Goal: Task Accomplishment & Management: Use online tool/utility

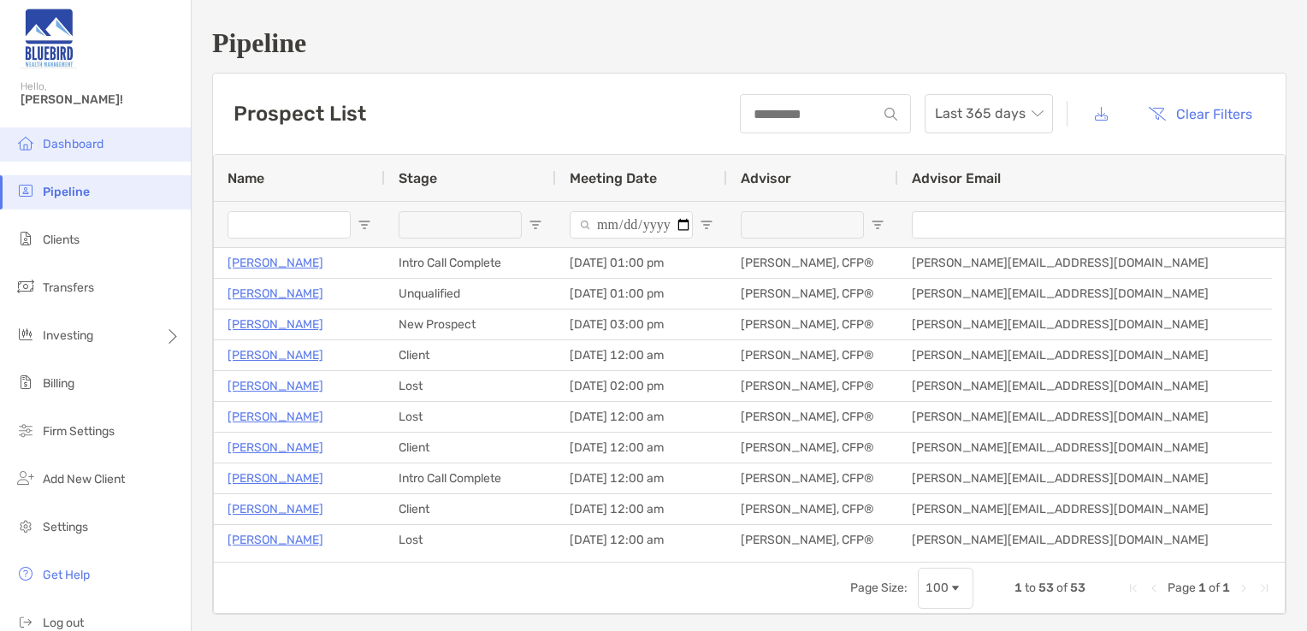
click at [54, 142] on span "Dashboard" at bounding box center [73, 144] width 61 height 15
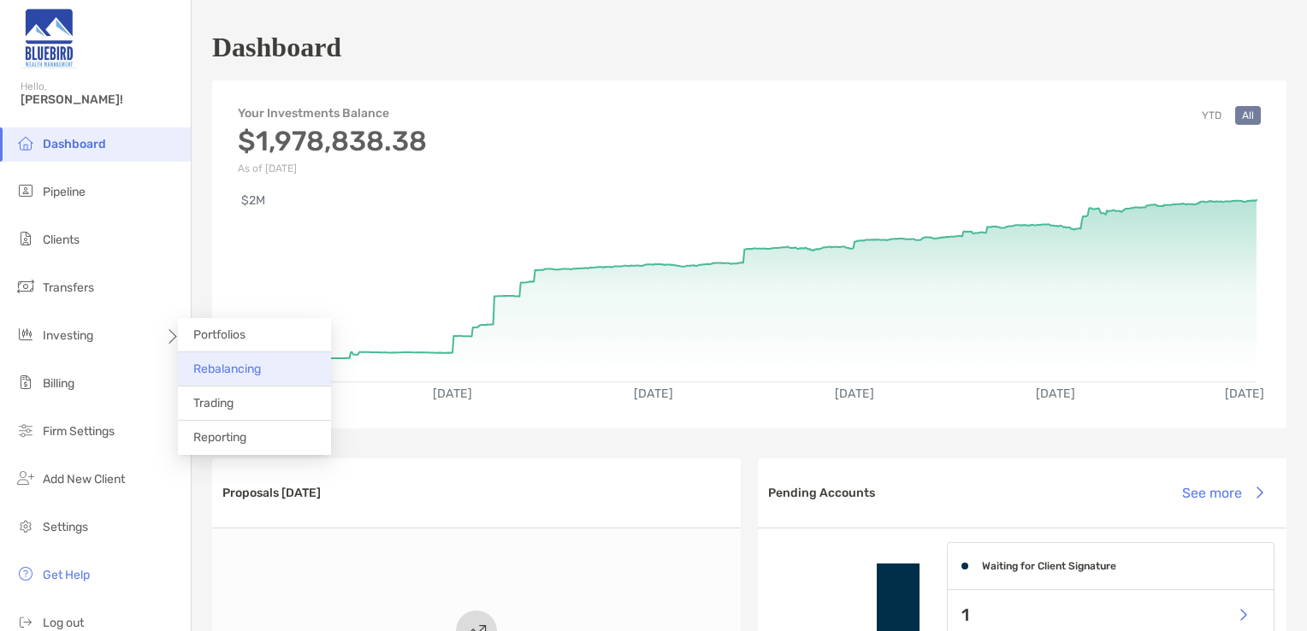
click at [261, 369] on span "Rebalancing" at bounding box center [227, 369] width 68 height 15
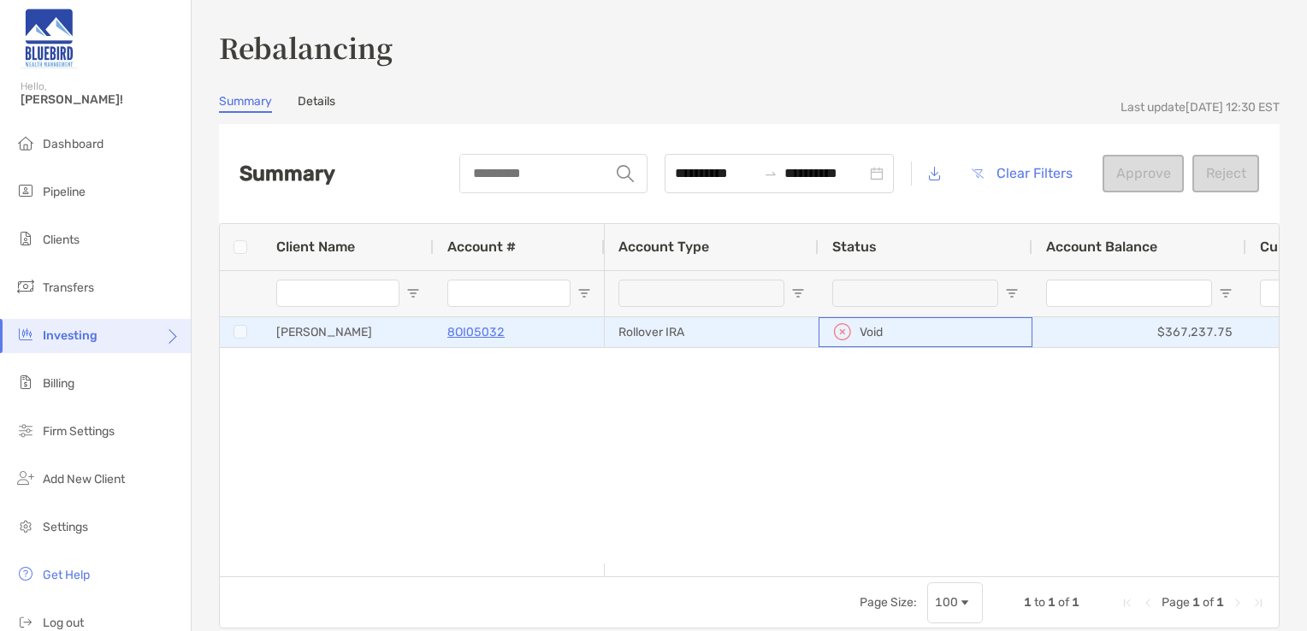
click at [845, 331] on img at bounding box center [842, 332] width 21 height 21
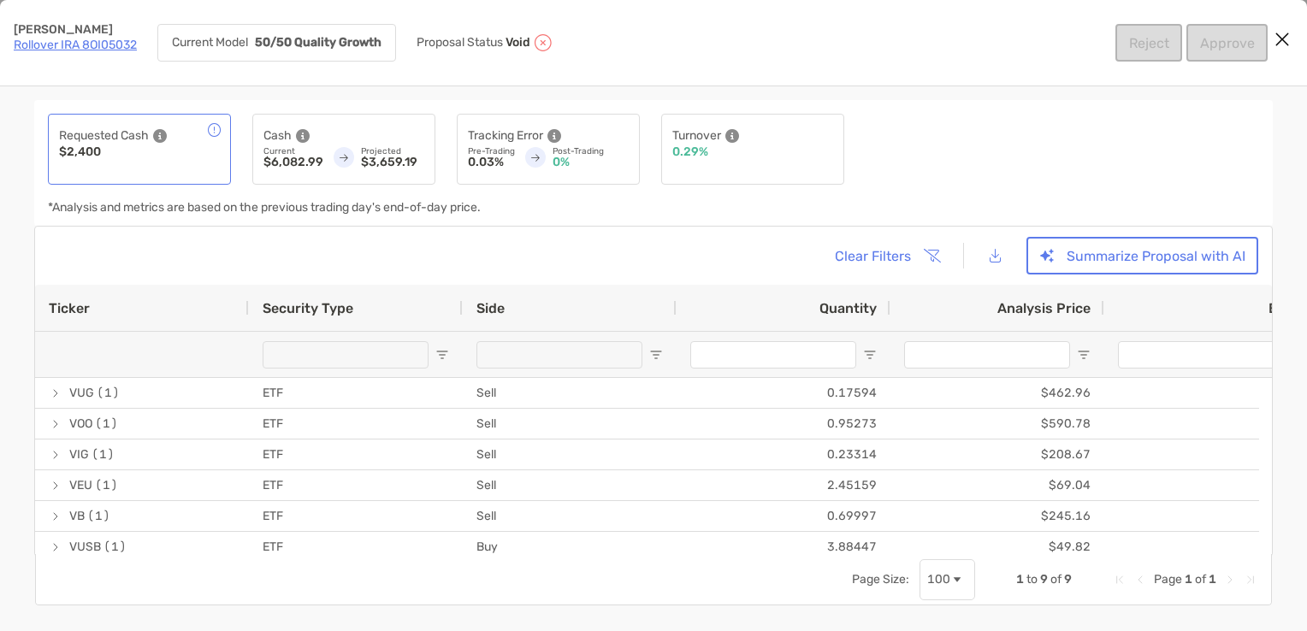
click at [320, 98] on div "Requested Cash $2,400 Cash Current $6,082.99 Projected $3,659.19 Tracking Error…" at bounding box center [653, 358] width 1307 height 545
click at [1284, 42] on icon "Close modal" at bounding box center [1282, 39] width 15 height 21
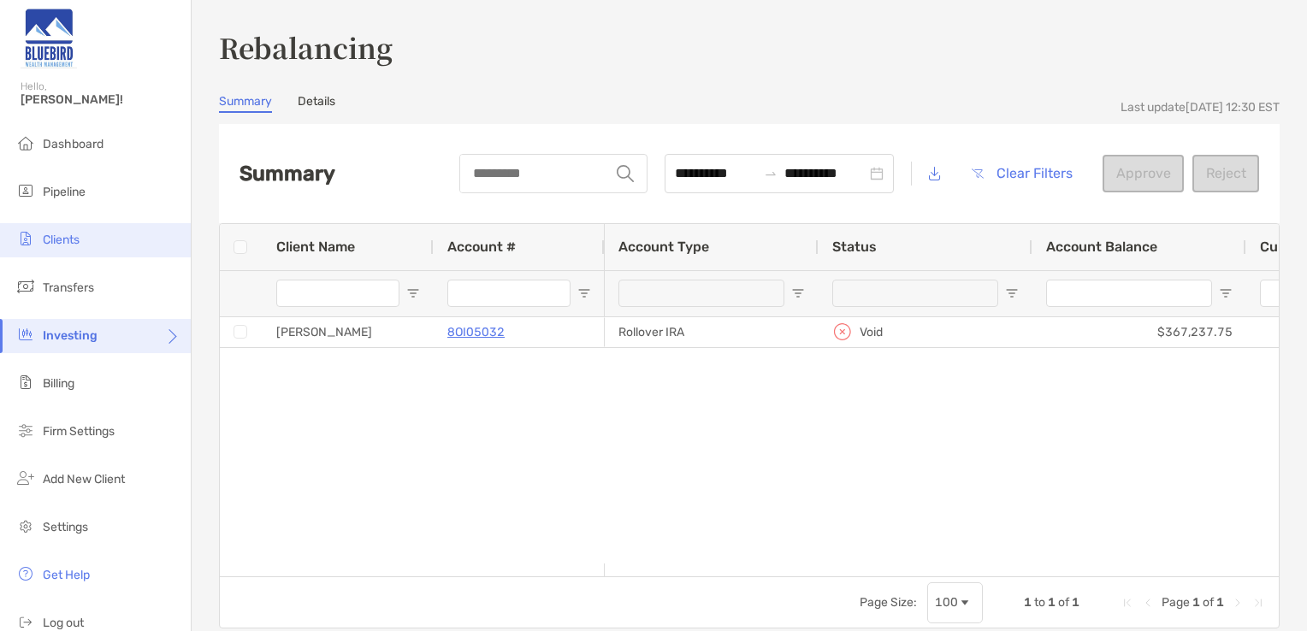
click at [86, 238] on li "Clients" at bounding box center [95, 240] width 191 height 34
